Goal: Transaction & Acquisition: Purchase product/service

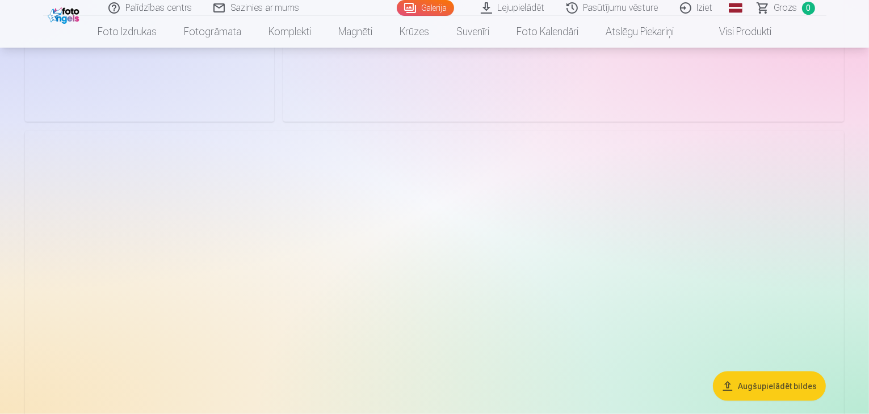
scroll to position [1419, 0]
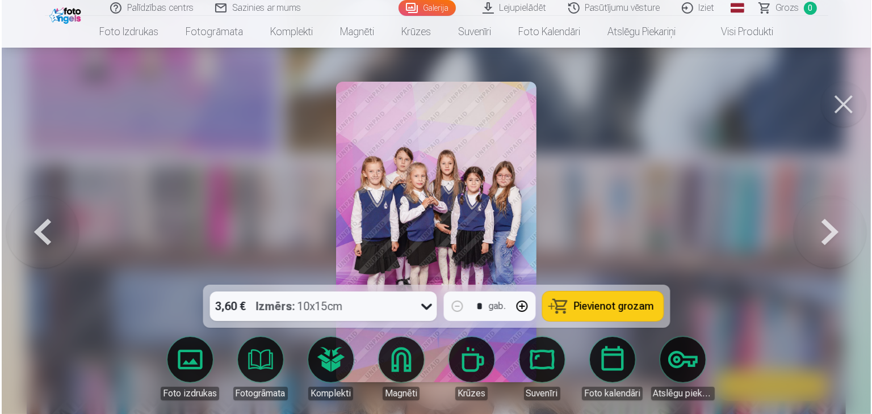
scroll to position [1251, 0]
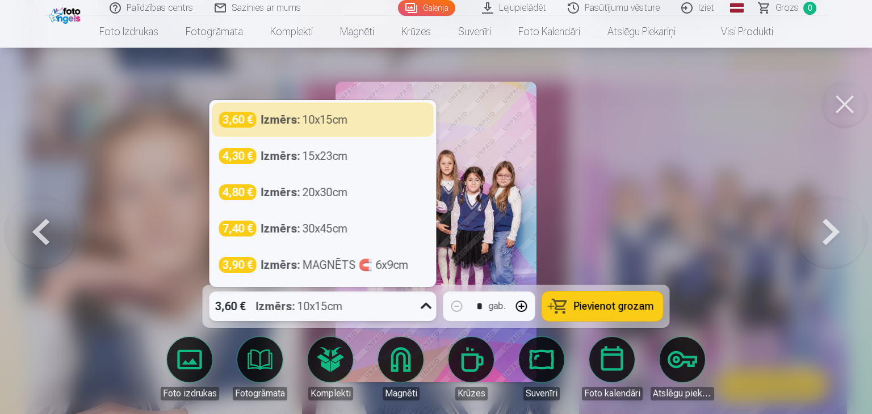
click at [421, 305] on icon at bounding box center [426, 306] width 18 height 18
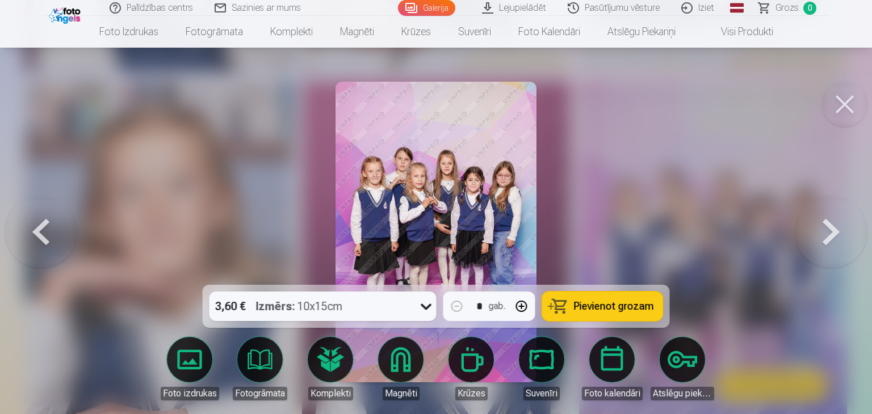
click at [591, 305] on span "Pievienot grozam" at bounding box center [614, 306] width 80 height 10
click at [820, 225] on button at bounding box center [831, 232] width 73 height 83
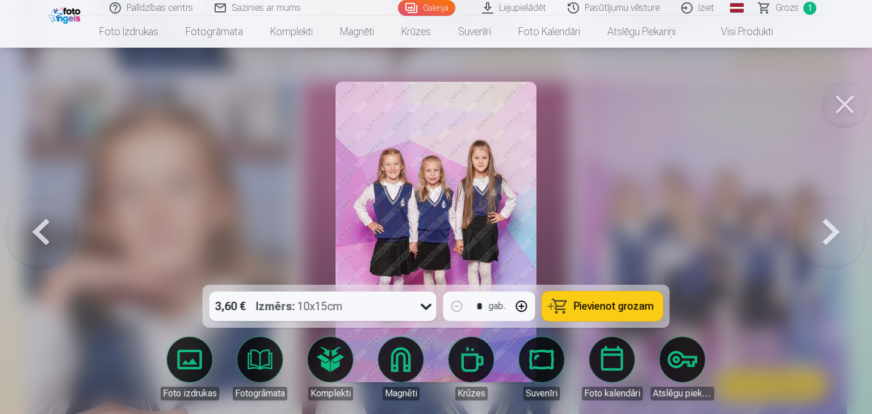
click at [627, 314] on button "Pievienot grozam" at bounding box center [602, 307] width 121 height 30
click at [815, 232] on button at bounding box center [831, 232] width 73 height 83
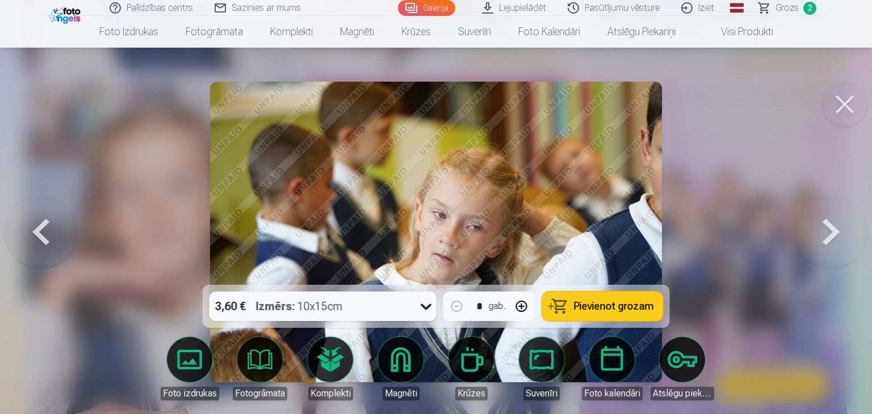
click at [815, 232] on button at bounding box center [831, 232] width 73 height 83
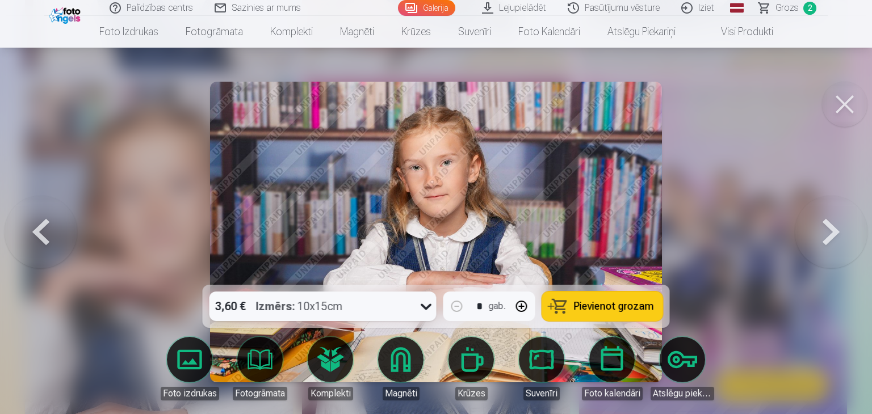
click at [815, 232] on button at bounding box center [831, 232] width 73 height 83
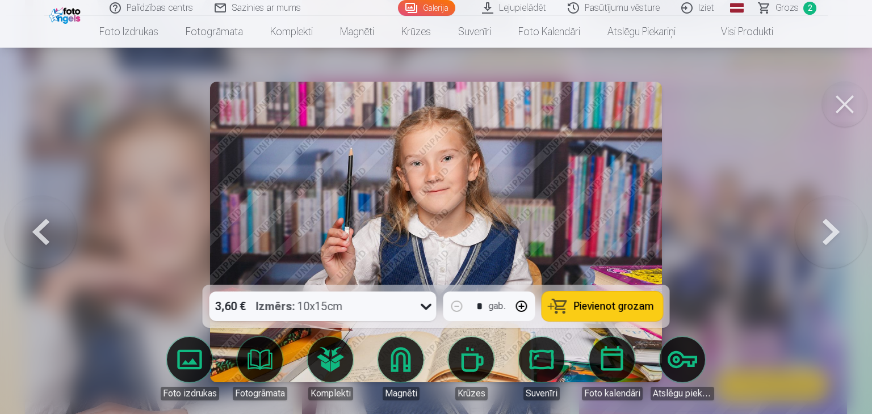
click at [815, 232] on button at bounding box center [831, 232] width 73 height 83
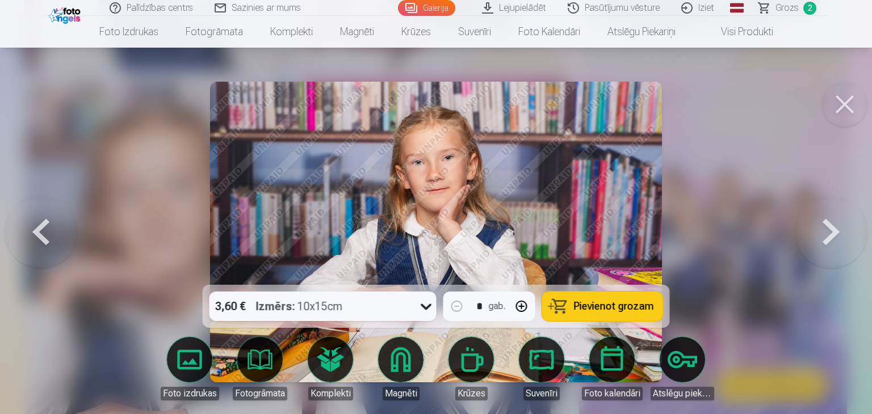
click at [818, 234] on button at bounding box center [831, 232] width 73 height 83
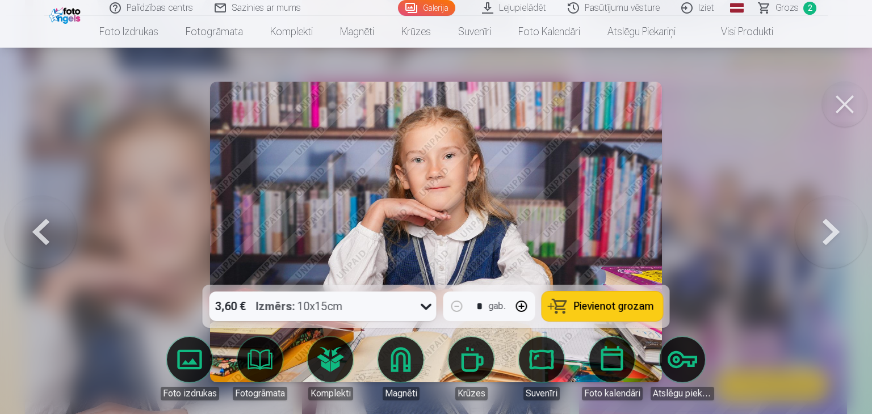
click at [818, 234] on button at bounding box center [831, 232] width 73 height 83
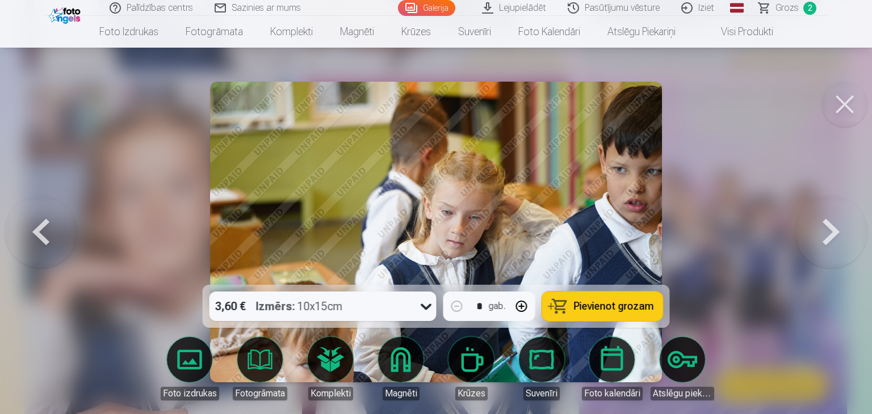
click at [818, 234] on button at bounding box center [831, 232] width 73 height 83
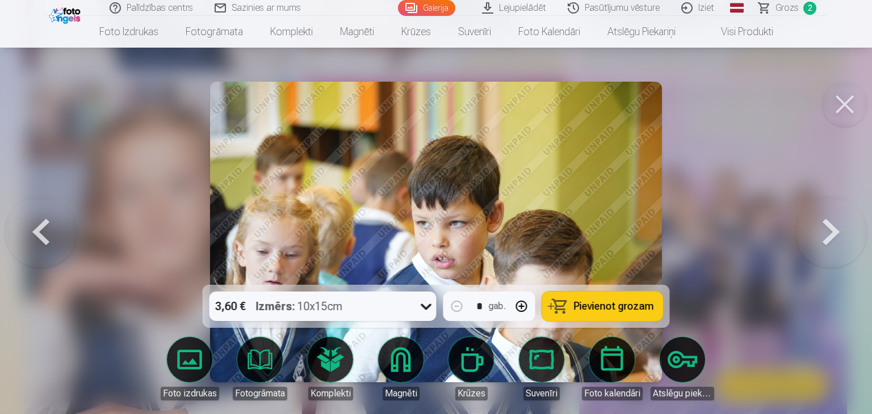
click at [818, 234] on button at bounding box center [831, 232] width 73 height 83
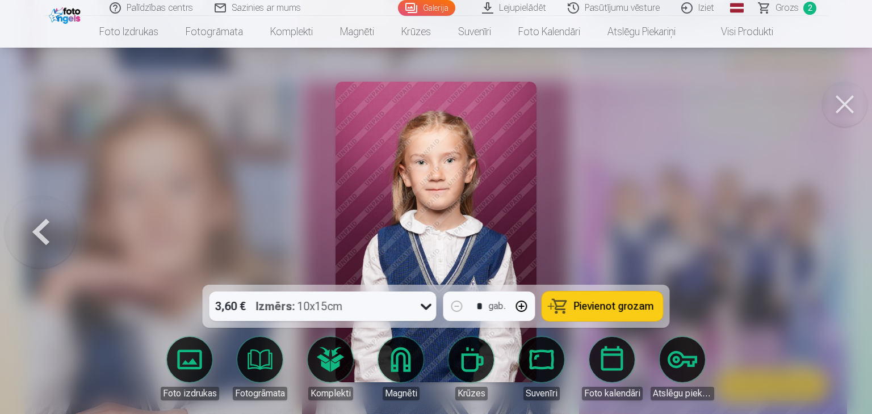
click at [38, 225] on button at bounding box center [41, 232] width 73 height 83
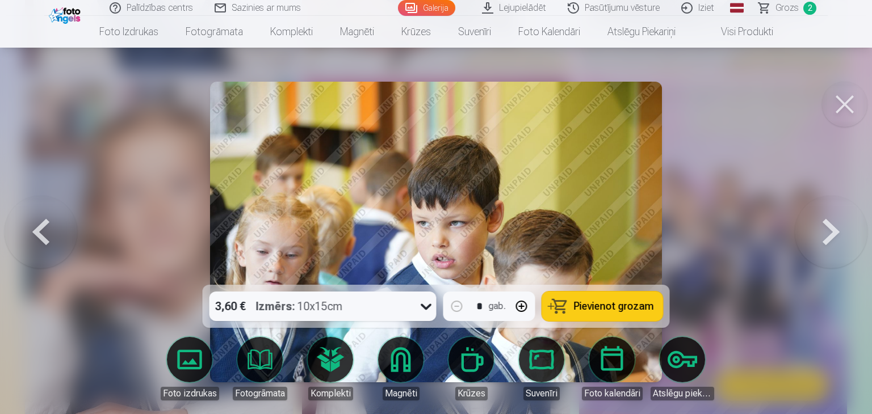
click at [38, 225] on button at bounding box center [41, 232] width 73 height 83
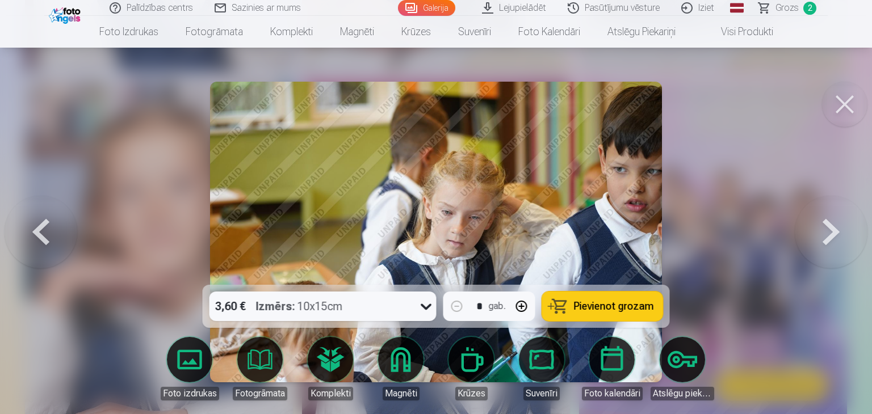
click at [38, 225] on button at bounding box center [41, 232] width 73 height 83
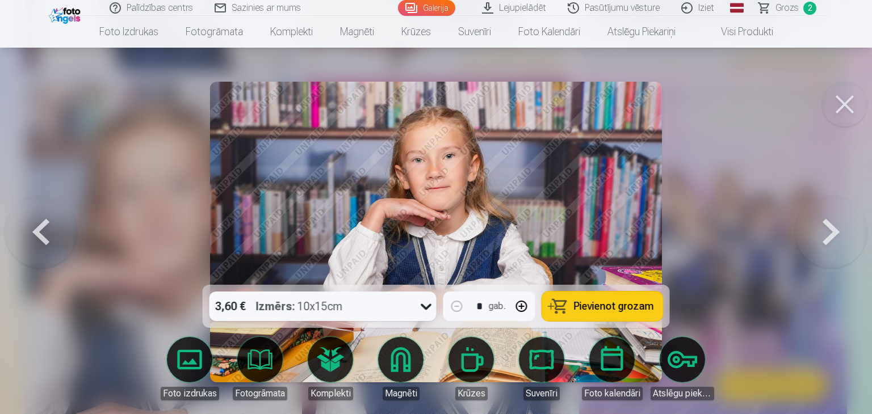
click at [38, 225] on button at bounding box center [41, 232] width 73 height 83
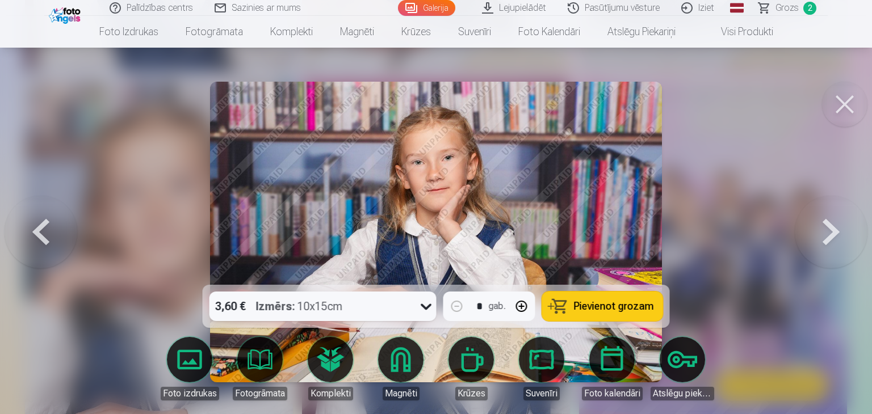
click at [38, 225] on button at bounding box center [41, 232] width 73 height 83
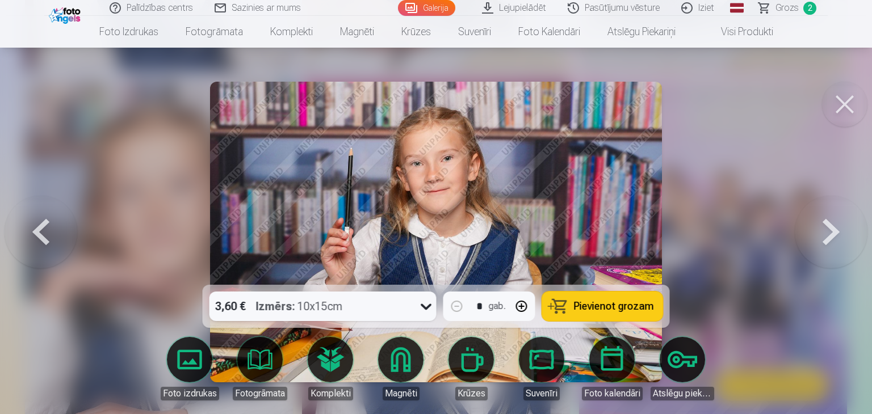
click at [38, 225] on button at bounding box center [41, 232] width 73 height 83
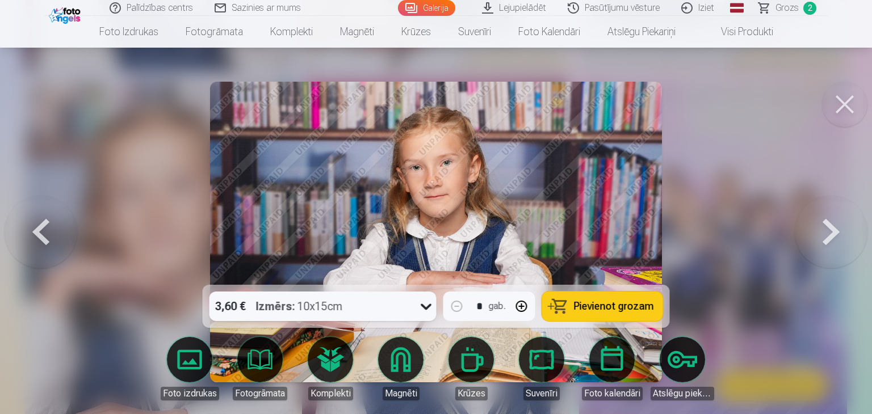
click at [38, 225] on button at bounding box center [41, 232] width 73 height 83
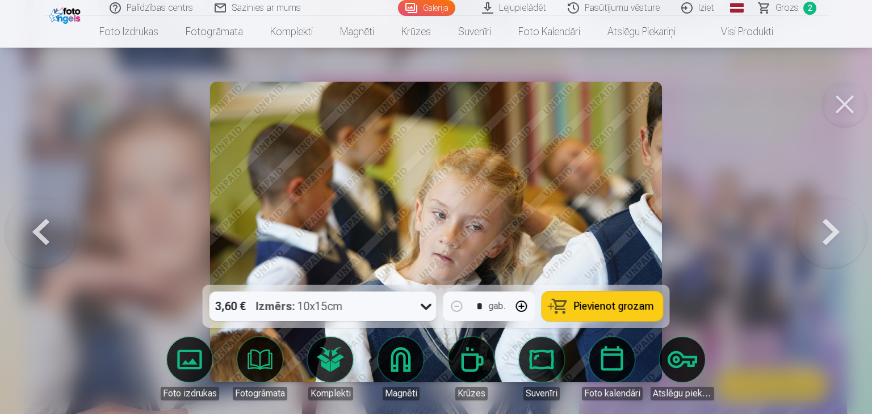
click at [38, 225] on button at bounding box center [41, 232] width 73 height 83
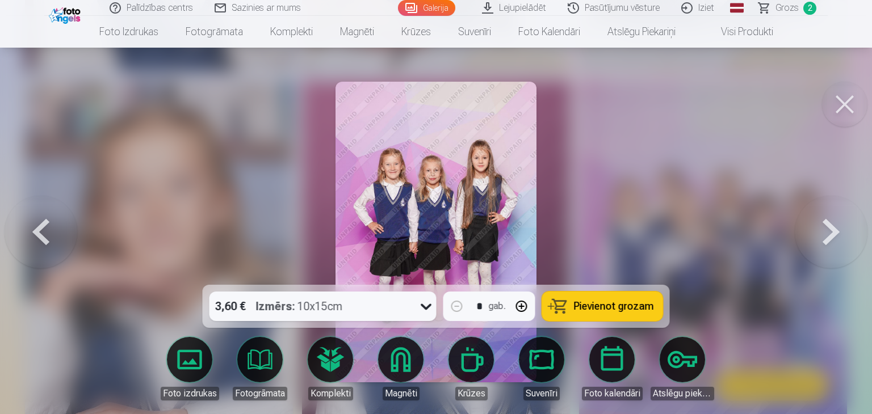
click at [38, 225] on button at bounding box center [41, 232] width 73 height 83
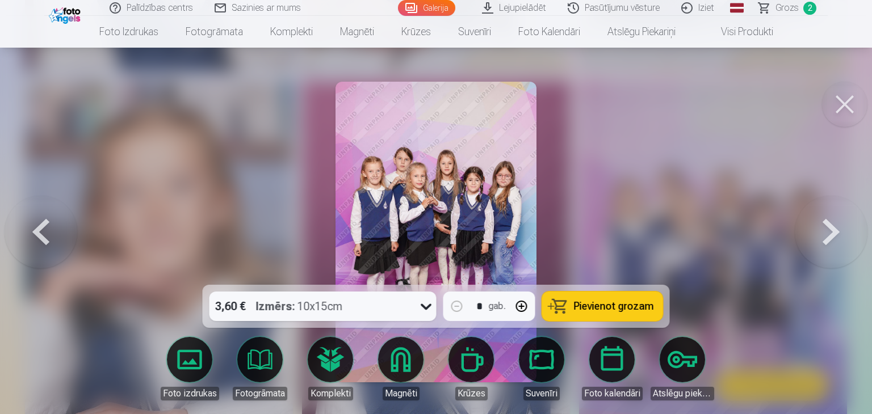
click at [38, 225] on button at bounding box center [41, 232] width 73 height 83
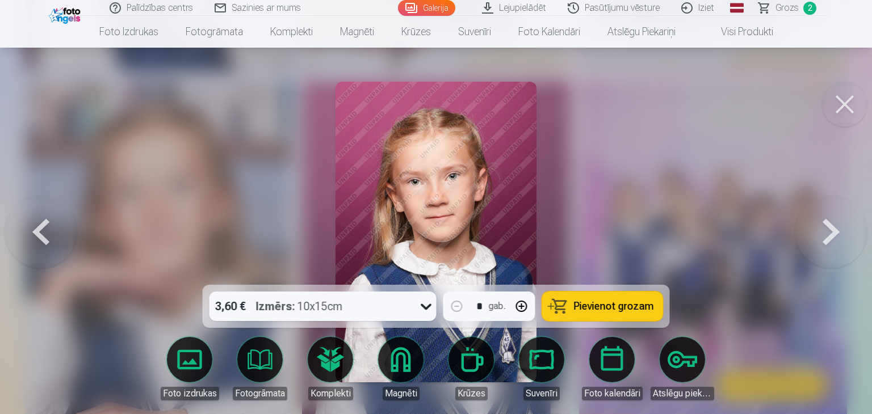
click at [38, 225] on button at bounding box center [41, 232] width 73 height 83
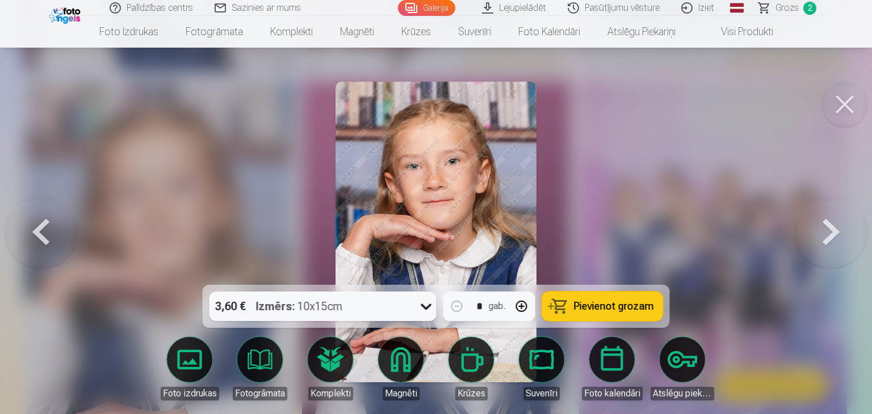
click at [38, 225] on button at bounding box center [41, 232] width 73 height 83
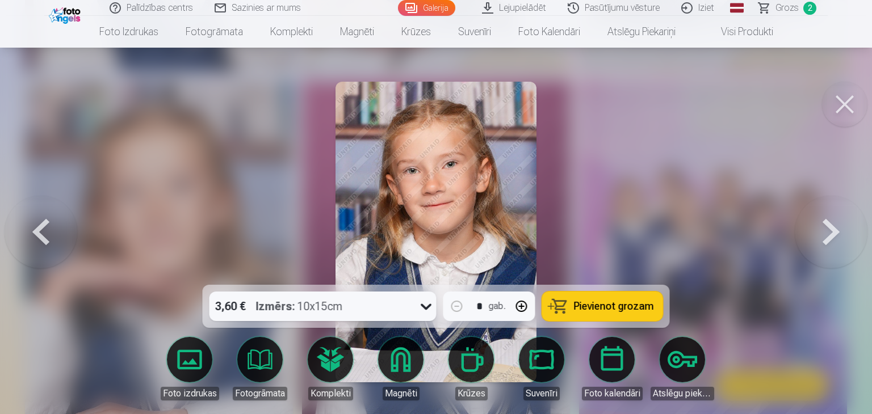
click at [47, 225] on button at bounding box center [41, 232] width 73 height 83
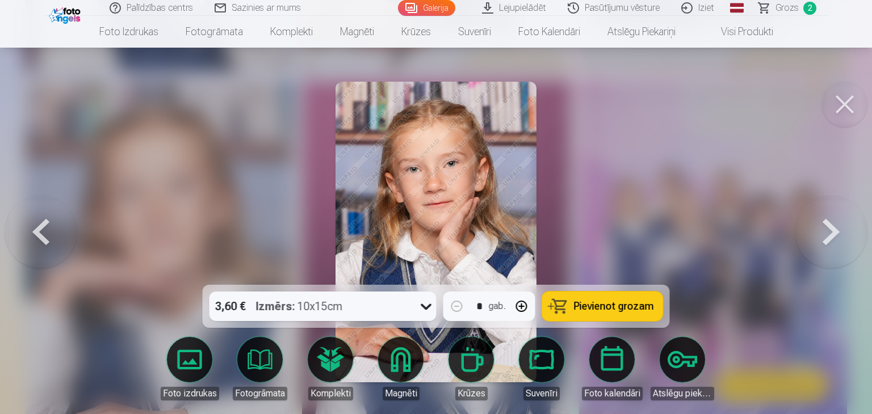
click at [47, 225] on button at bounding box center [41, 232] width 73 height 83
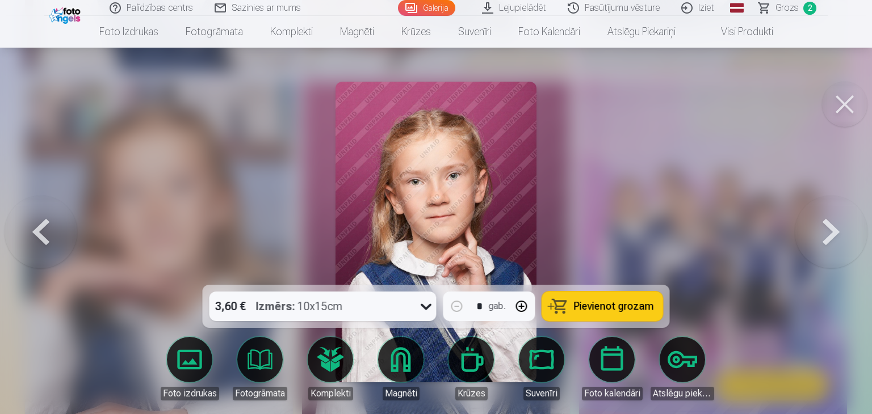
click at [47, 225] on button at bounding box center [41, 232] width 73 height 83
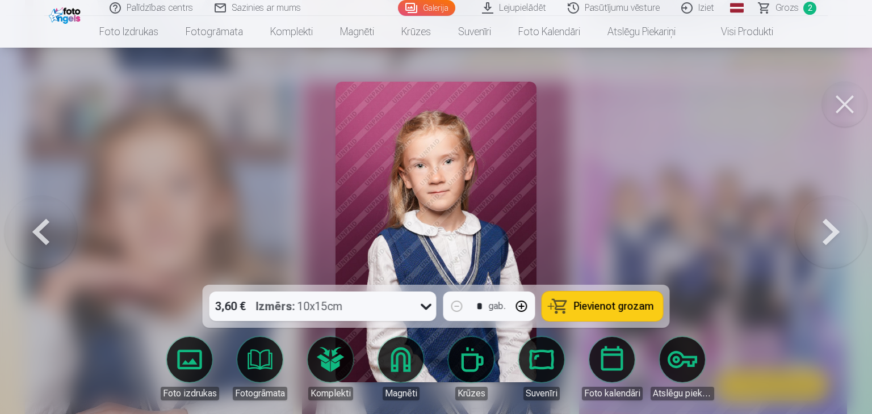
click at [47, 225] on button at bounding box center [41, 232] width 73 height 83
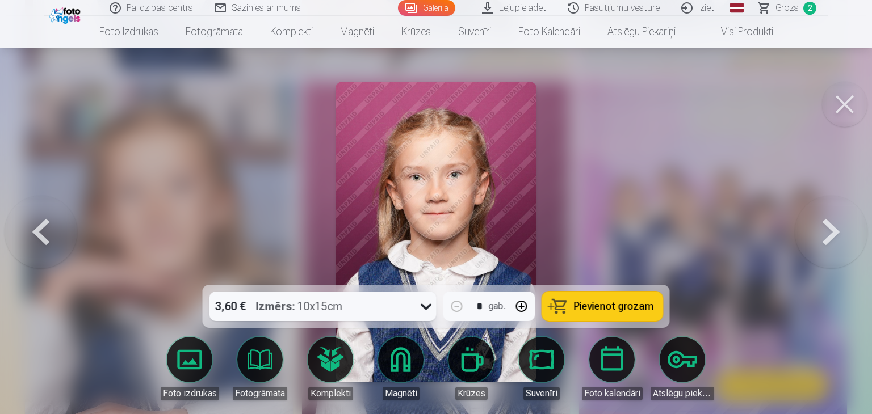
click at [47, 225] on button at bounding box center [41, 232] width 73 height 83
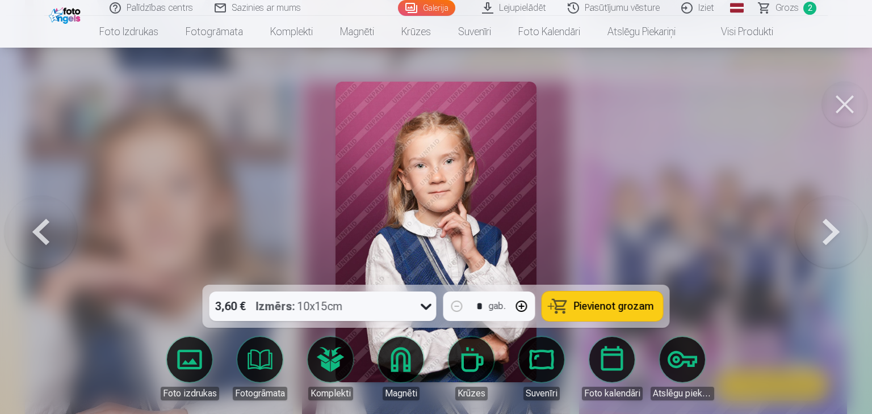
click at [47, 225] on button at bounding box center [41, 232] width 73 height 83
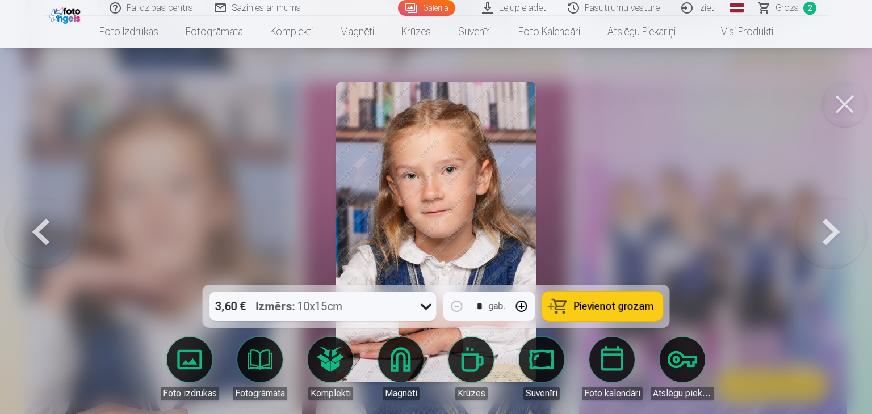
click at [47, 225] on button at bounding box center [41, 232] width 73 height 83
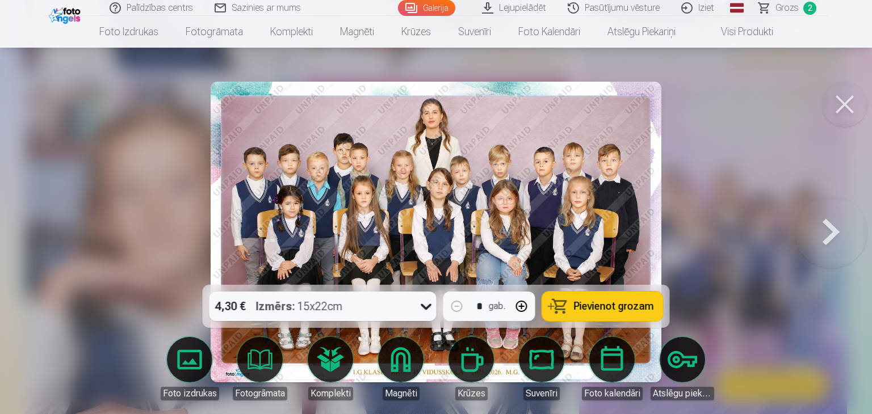
click at [629, 316] on button "Pievienot grozam" at bounding box center [602, 307] width 121 height 30
click at [849, 234] on button at bounding box center [831, 232] width 73 height 83
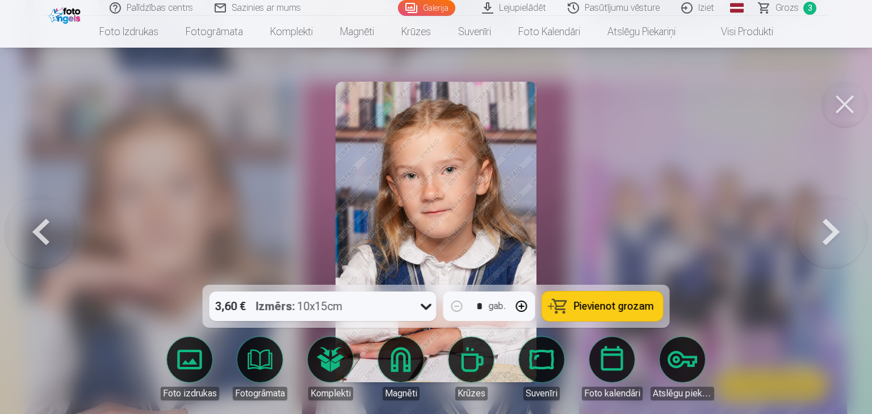
click at [847, 234] on button at bounding box center [831, 232] width 73 height 83
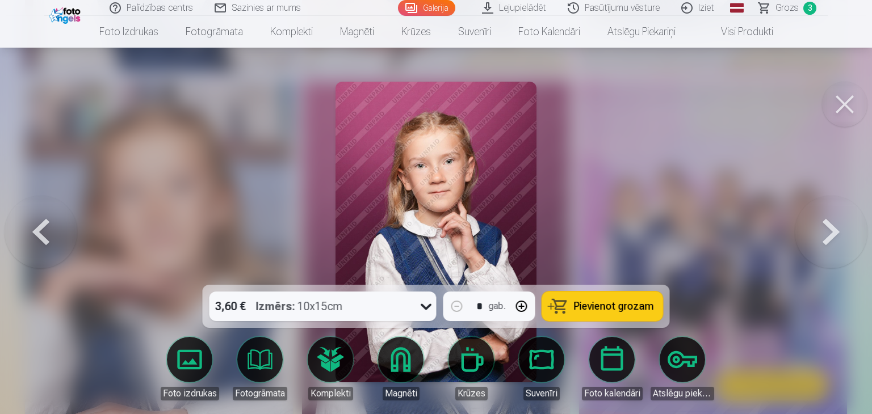
click at [822, 226] on button at bounding box center [831, 232] width 73 height 83
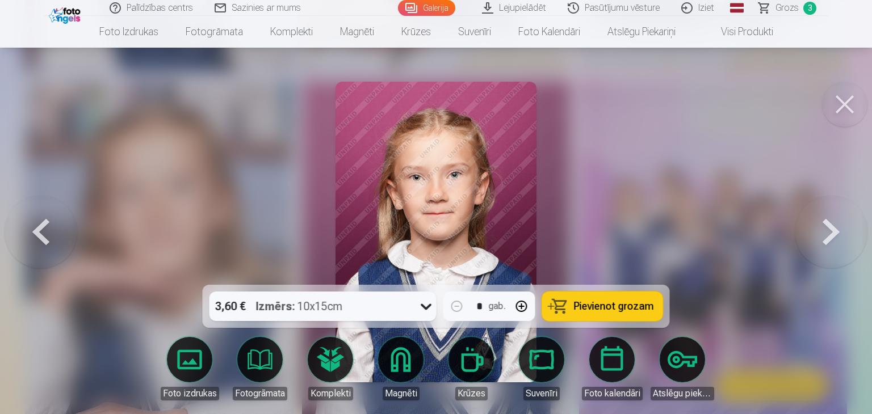
click at [822, 226] on button at bounding box center [831, 232] width 73 height 83
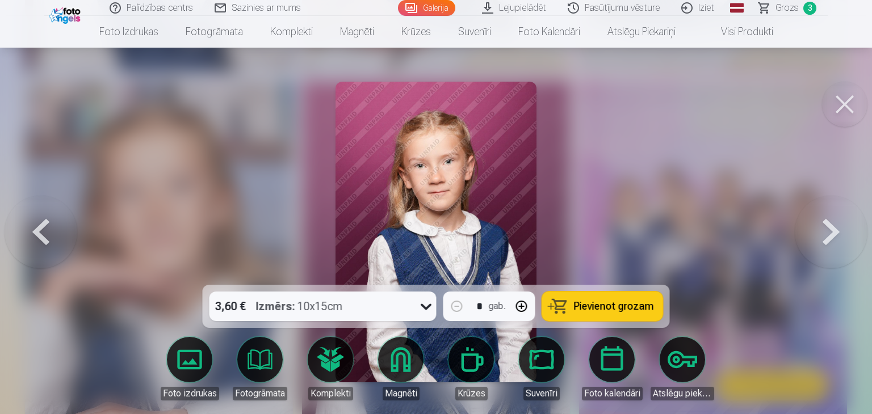
click at [839, 103] on button at bounding box center [844, 104] width 45 height 45
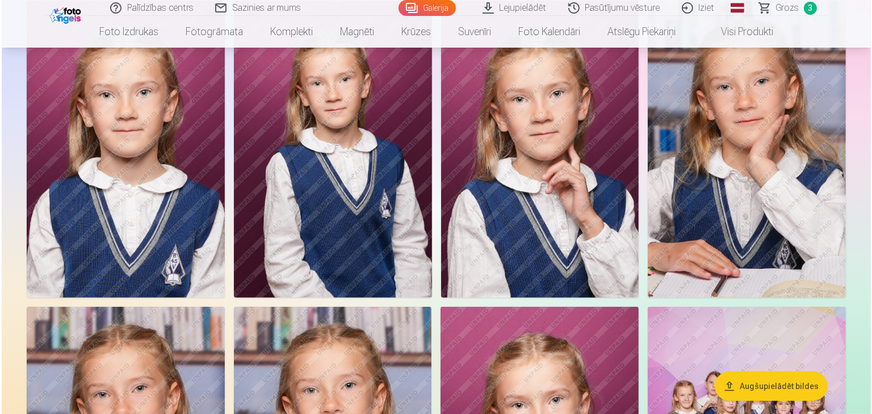
scroll to position [397, 0]
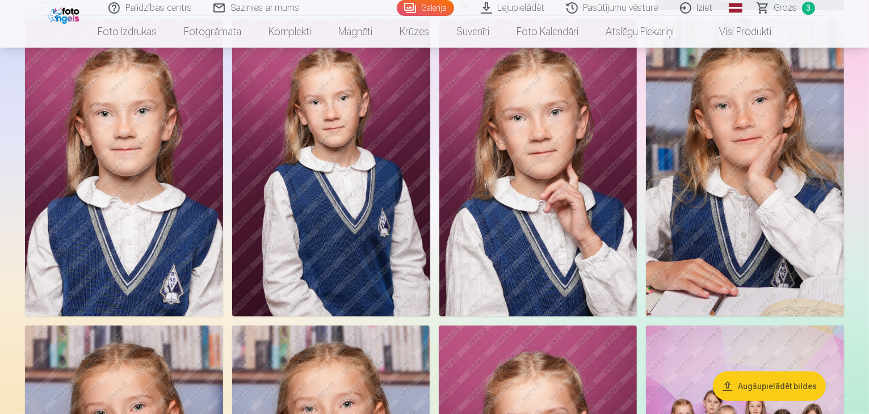
click at [430, 249] on img at bounding box center [331, 167] width 198 height 297
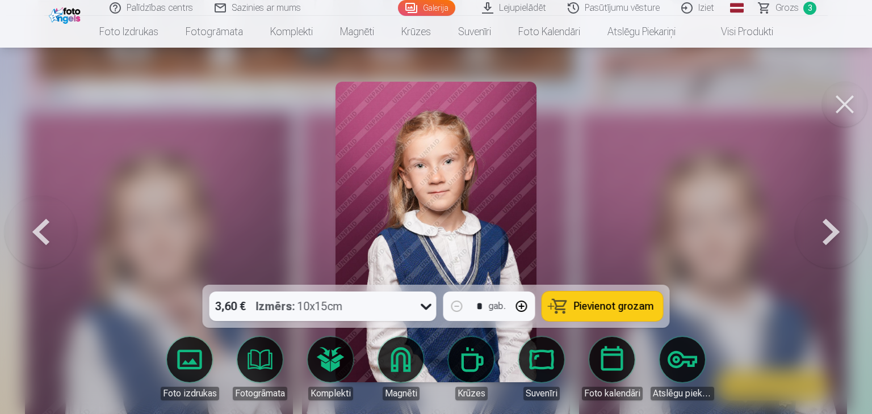
click at [617, 309] on span "Pievienot grozam" at bounding box center [614, 306] width 80 height 10
click at [822, 233] on button at bounding box center [831, 232] width 73 height 83
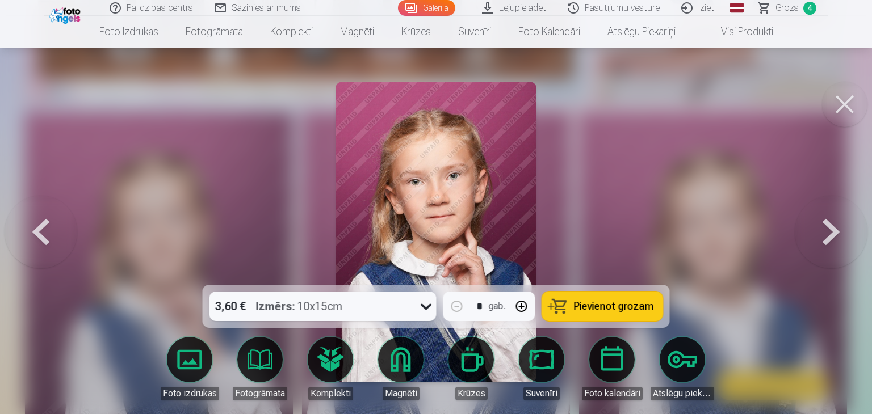
click at [822, 233] on button at bounding box center [831, 232] width 73 height 83
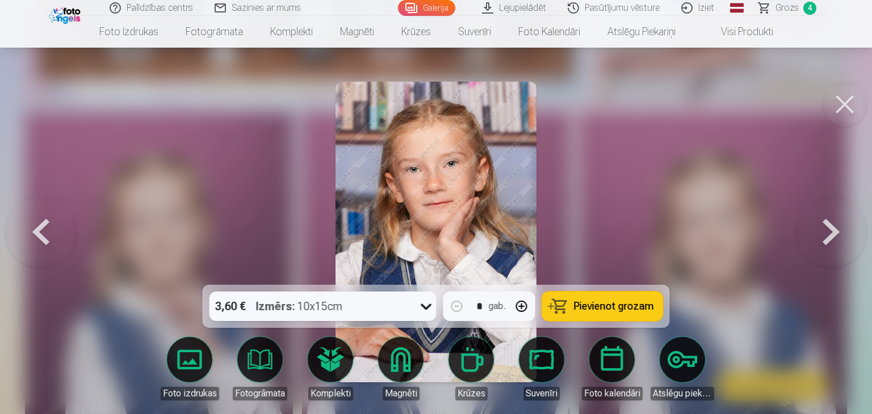
click at [48, 225] on button at bounding box center [41, 232] width 73 height 83
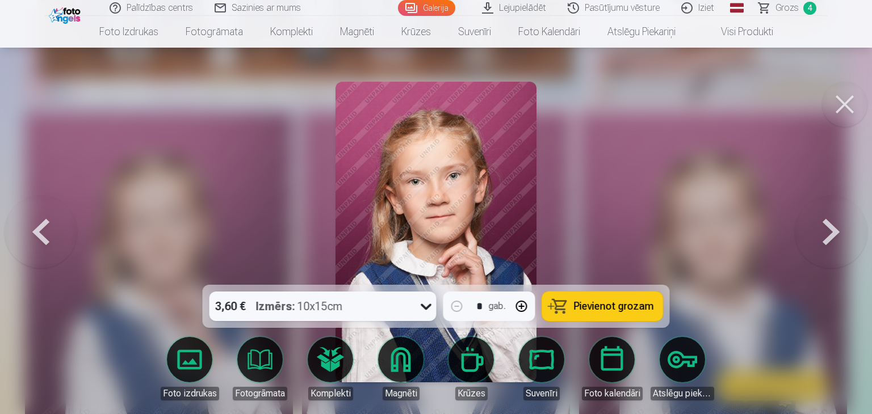
click at [48, 225] on button at bounding box center [41, 232] width 73 height 83
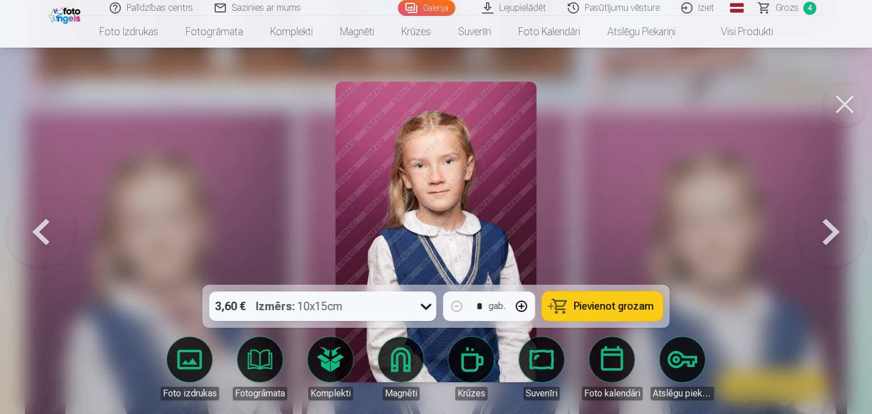
click at [48, 225] on button at bounding box center [41, 232] width 73 height 83
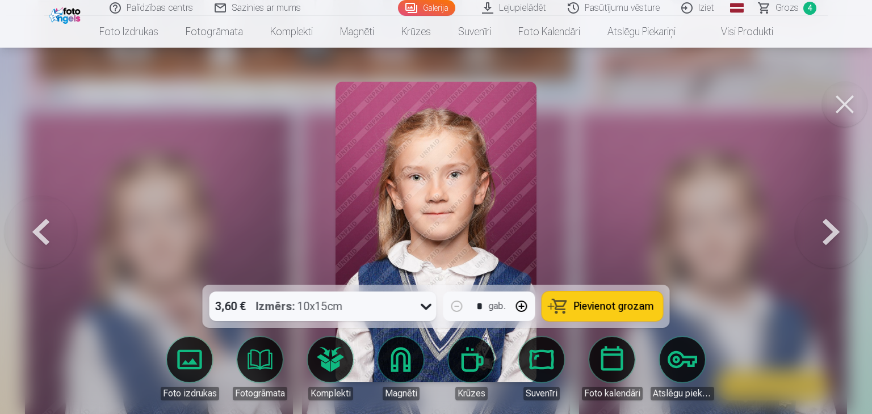
click at [48, 225] on button at bounding box center [41, 232] width 73 height 83
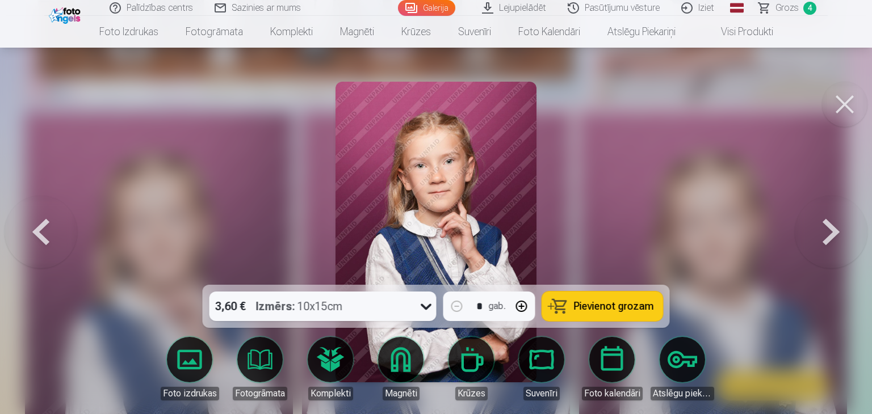
click at [48, 225] on button at bounding box center [41, 232] width 73 height 83
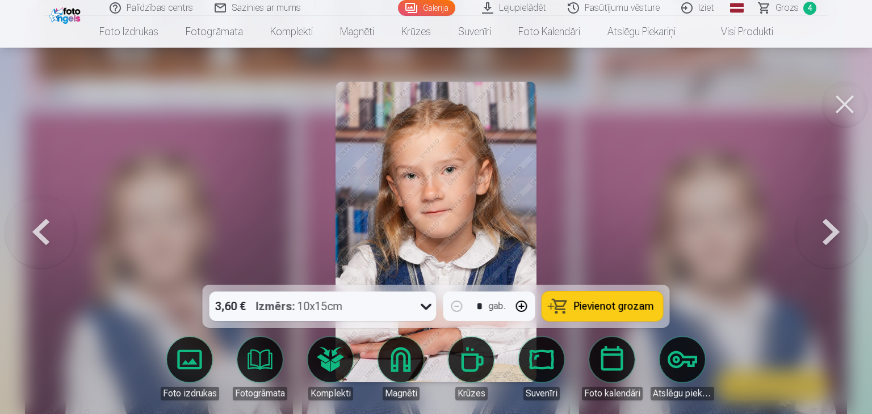
click at [48, 225] on button at bounding box center [41, 232] width 73 height 83
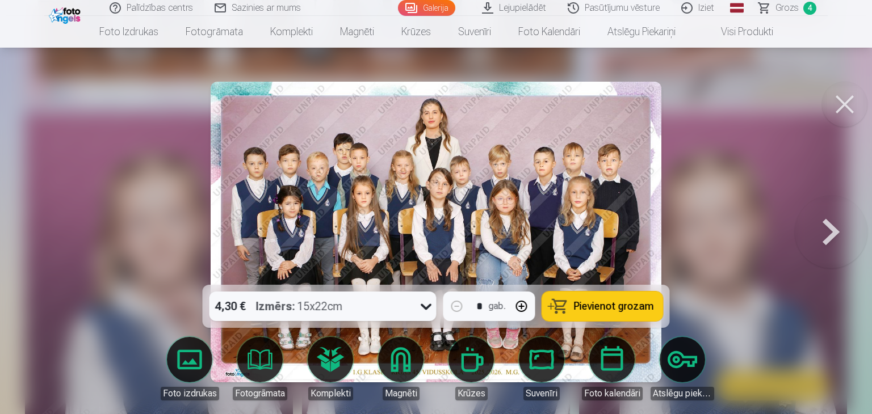
click at [792, 6] on span "Grozs" at bounding box center [786, 8] width 23 height 14
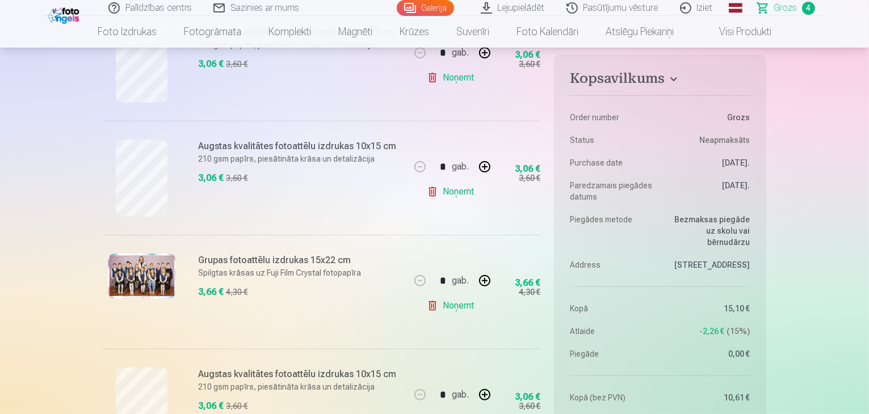
scroll to position [266, 0]
click at [799, 6] on link "Grozs 4" at bounding box center [786, 8] width 79 height 16
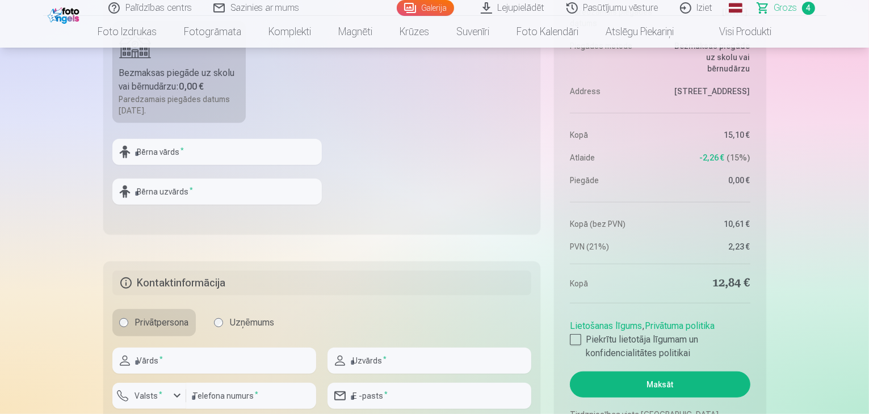
scroll to position [851, 0]
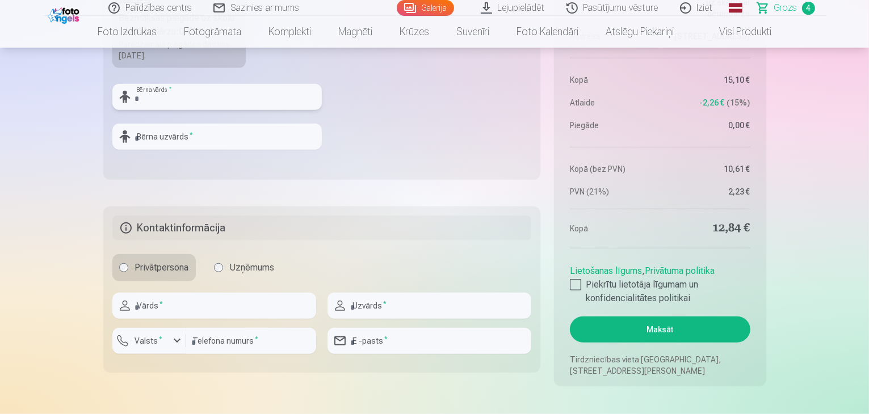
click at [186, 100] on input "text" at bounding box center [216, 97] width 209 height 26
type input "*"
type input "*****"
click at [162, 138] on input "text" at bounding box center [216, 137] width 209 height 26
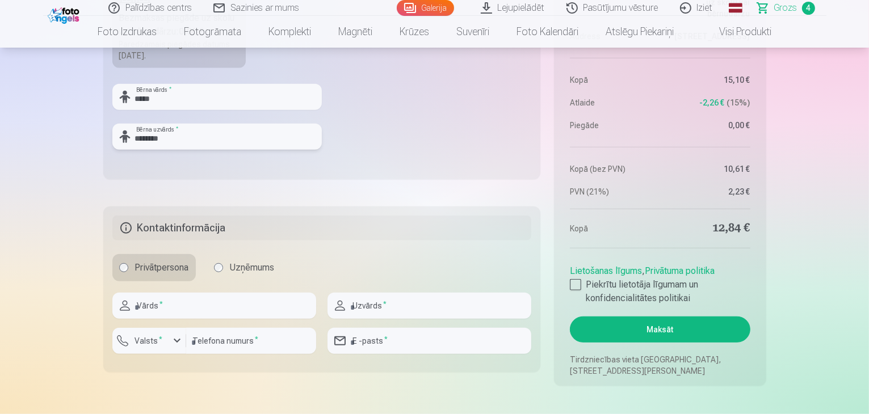
type input "********"
click at [177, 315] on input "text" at bounding box center [214, 306] width 204 height 26
type input "****"
click at [409, 297] on input "text" at bounding box center [430, 306] width 204 height 26
type input "**********"
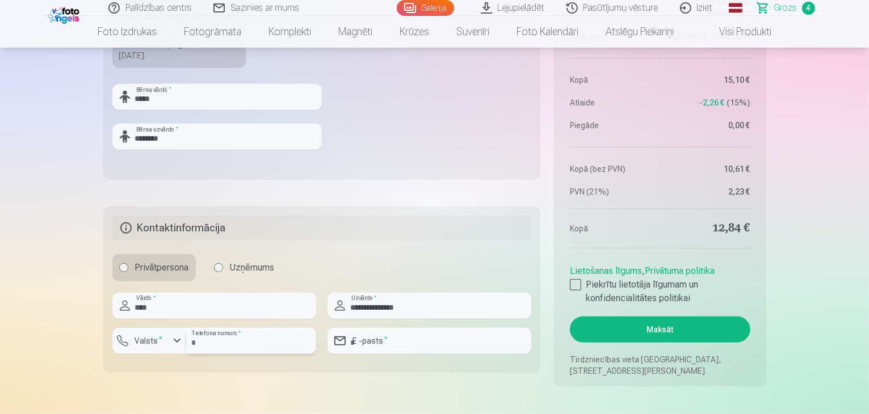
click at [233, 347] on input "number" at bounding box center [251, 341] width 130 height 26
click at [179, 346] on div "button" at bounding box center [177, 341] width 14 height 14
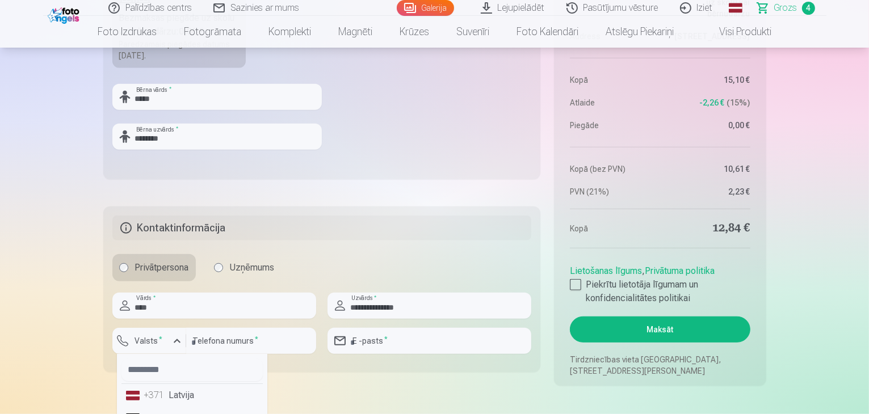
click at [182, 392] on li "+371 Latvija" at bounding box center [191, 395] width 141 height 23
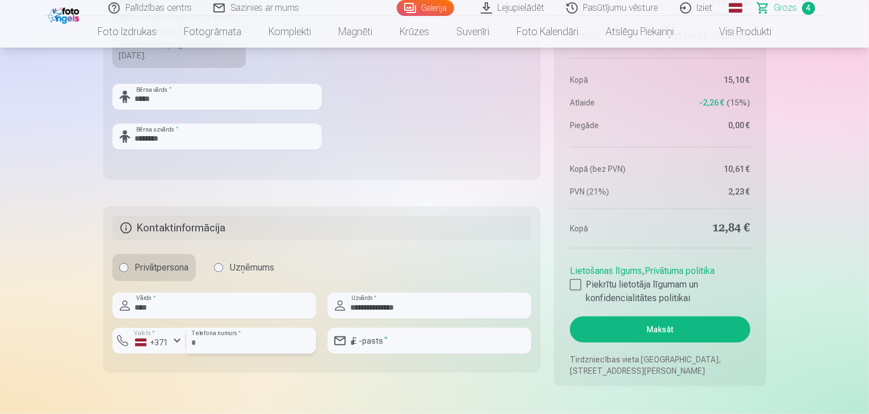
click at [234, 334] on input "number" at bounding box center [251, 341] width 130 height 26
type input "********"
click at [370, 338] on input "email" at bounding box center [430, 341] width 204 height 26
type input "**********"
click at [580, 283] on div at bounding box center [575, 284] width 11 height 11
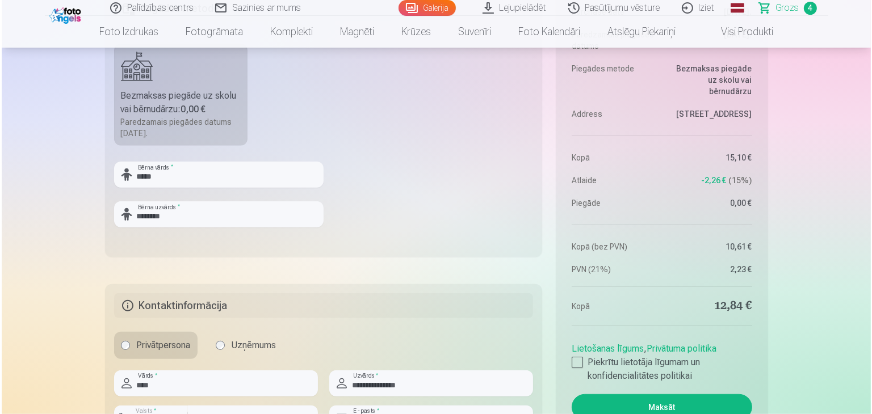
scroll to position [795, 0]
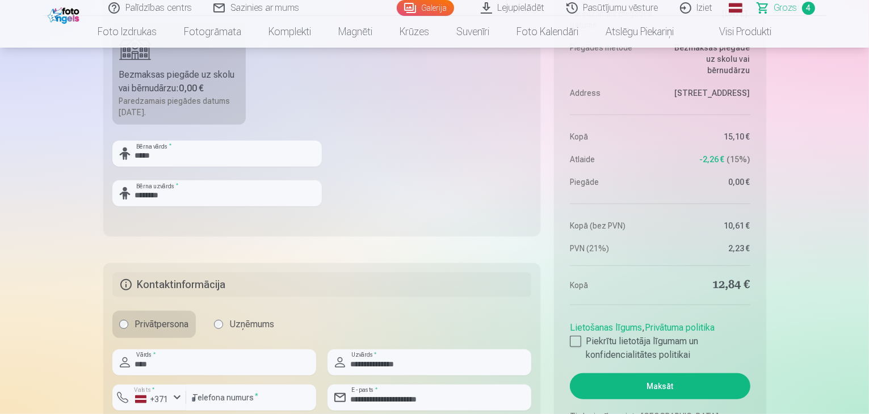
click at [650, 383] on button "Maksāt" at bounding box center [660, 386] width 180 height 26
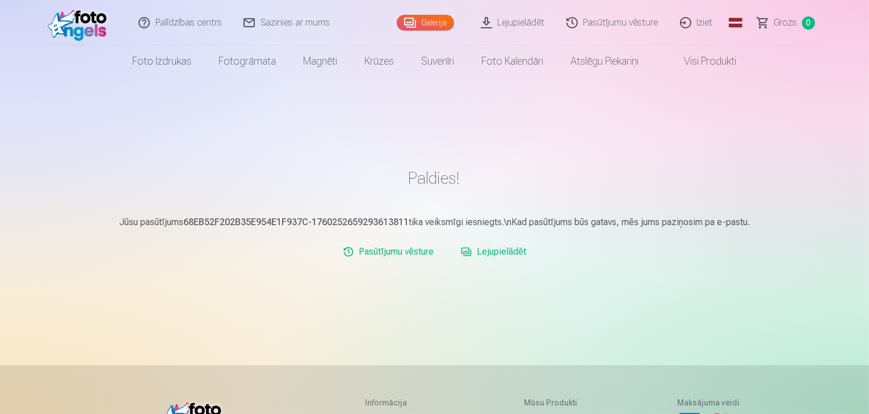
click at [698, 23] on link "Iziet" at bounding box center [697, 22] width 54 height 45
